Goal: Use online tool/utility: Utilize a website feature to perform a specific function

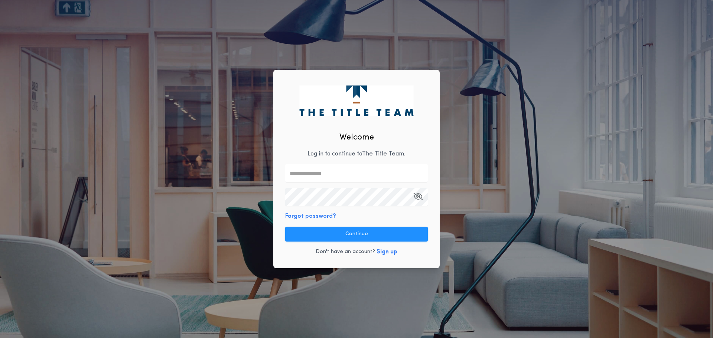
click at [368, 175] on input "text" at bounding box center [356, 174] width 143 height 18
type input "**********"
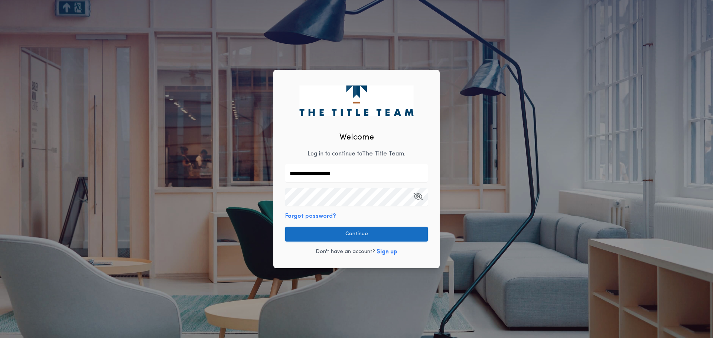
click at [390, 234] on button "Continue" at bounding box center [356, 234] width 143 height 15
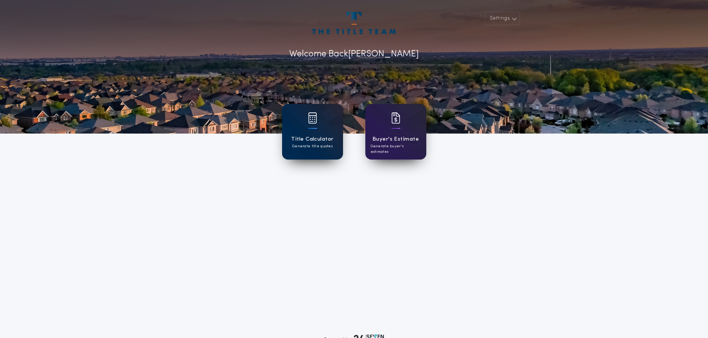
click at [306, 138] on h1 "Title Calculator" at bounding box center [312, 139] width 42 height 9
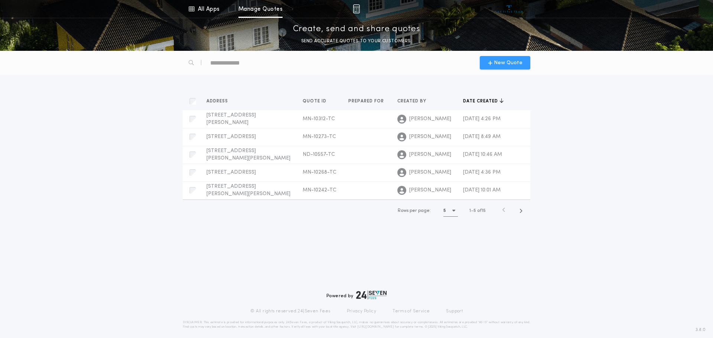
click at [502, 65] on span "New Quote" at bounding box center [508, 63] width 29 height 8
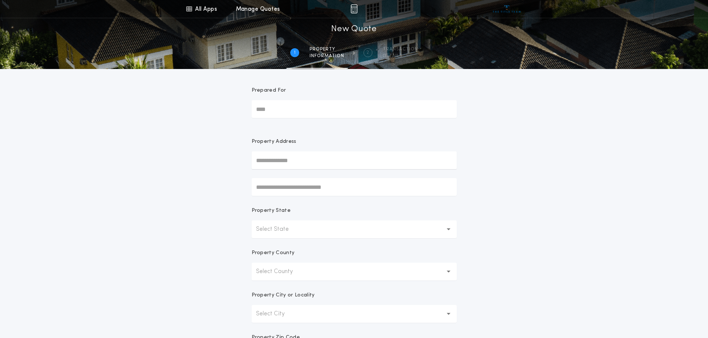
click at [328, 160] on input "text" at bounding box center [354, 161] width 205 height 18
type input "**********"
click at [327, 176] on button "[STREET_ADDRESS]" at bounding box center [354, 175] width 205 height 11
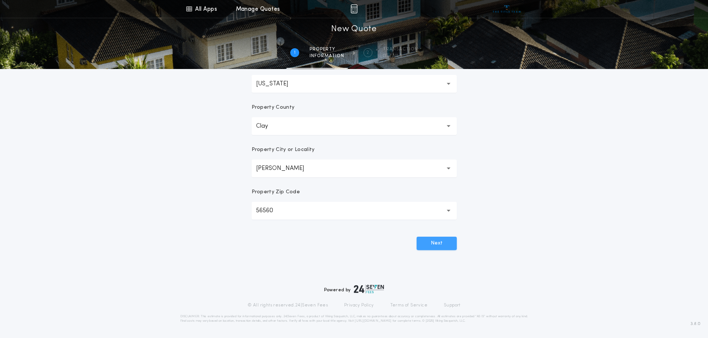
click at [434, 245] on button "Next" at bounding box center [436, 243] width 40 height 13
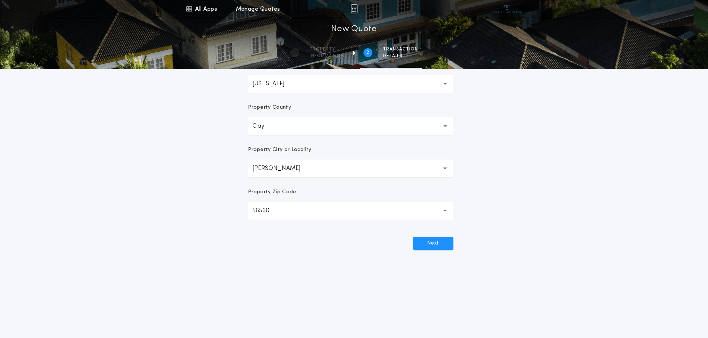
scroll to position [0, 0]
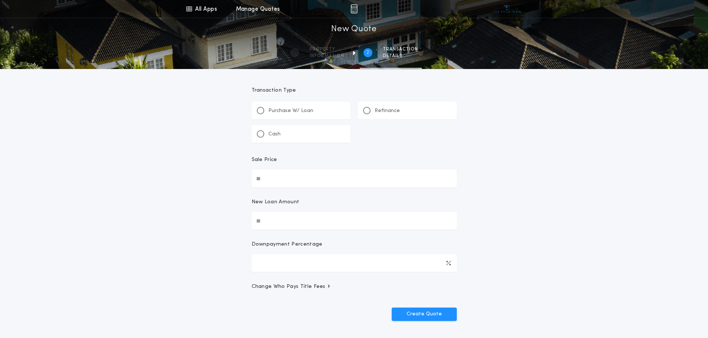
click at [388, 111] on p "Refinance" at bounding box center [386, 110] width 25 height 7
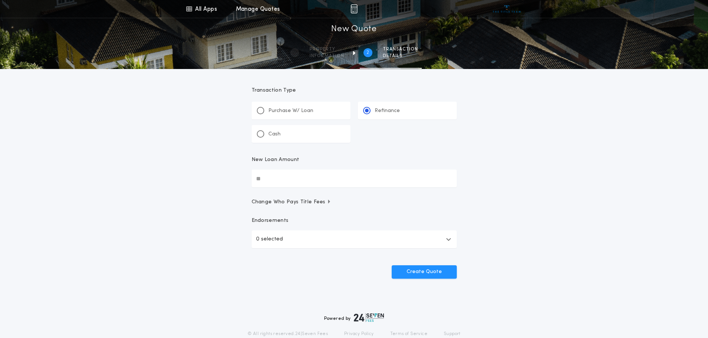
drag, startPoint x: 286, startPoint y: 181, endPoint x: 270, endPoint y: 180, distance: 16.0
click at [270, 180] on input "New Loan Amount" at bounding box center [354, 179] width 205 height 18
type input "********"
click at [392, 266] on button "Create Quote" at bounding box center [424, 272] width 65 height 13
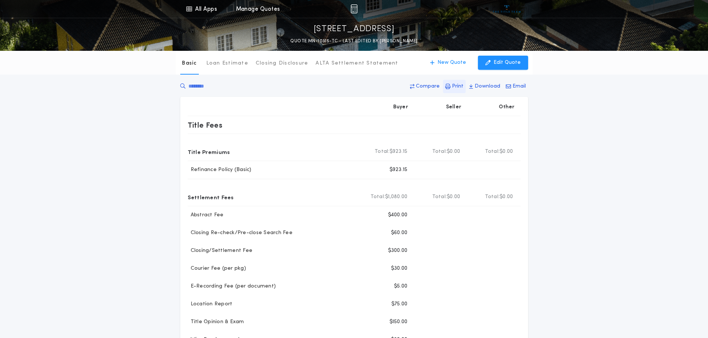
click at [457, 85] on p "Print" at bounding box center [458, 86] width 12 height 7
